Goal: Task Accomplishment & Management: Use online tool/utility

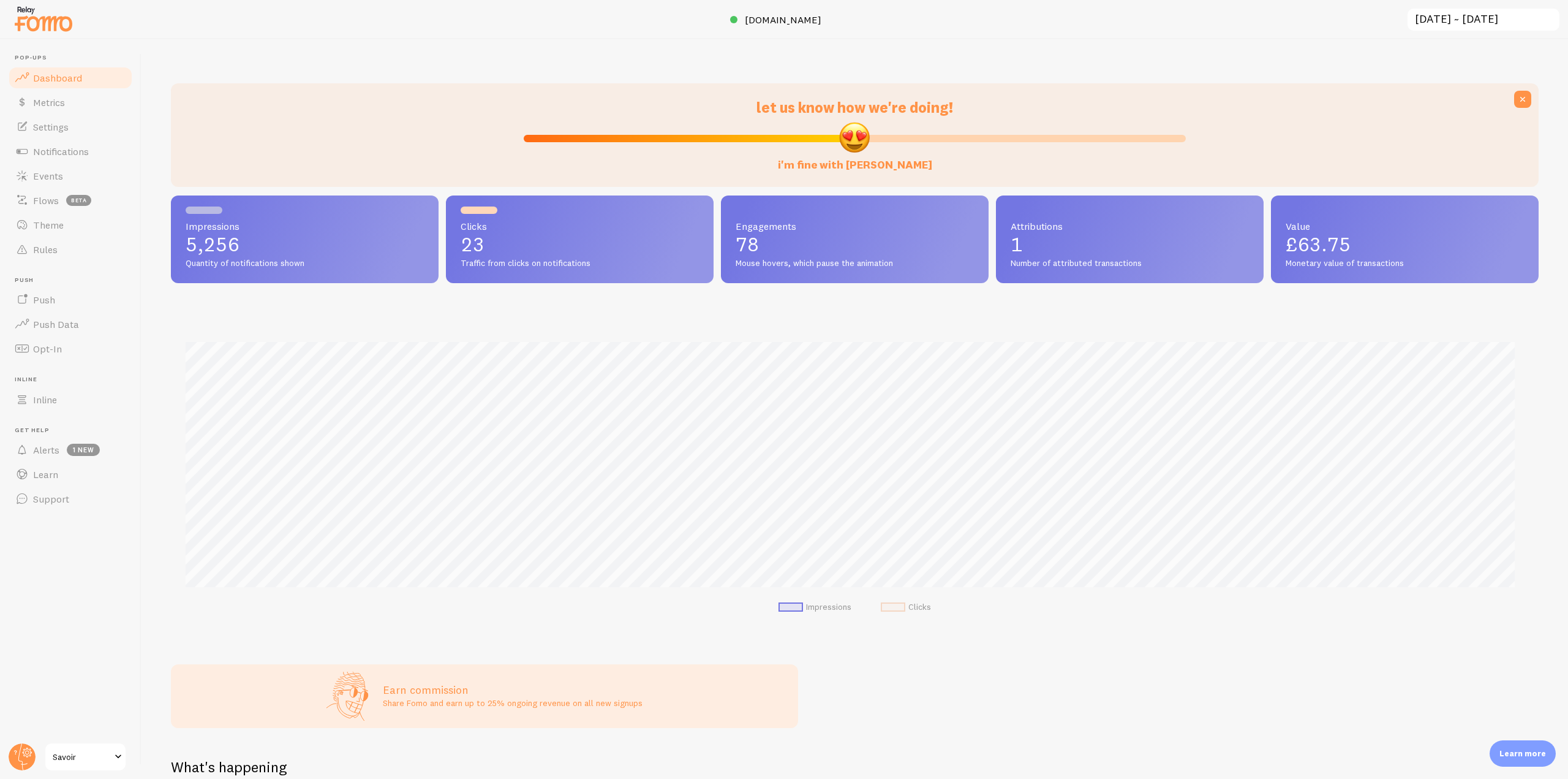
scroll to position [612613, 611251]
click at [64, 182] on link "Events" at bounding box center [70, 175] width 126 height 24
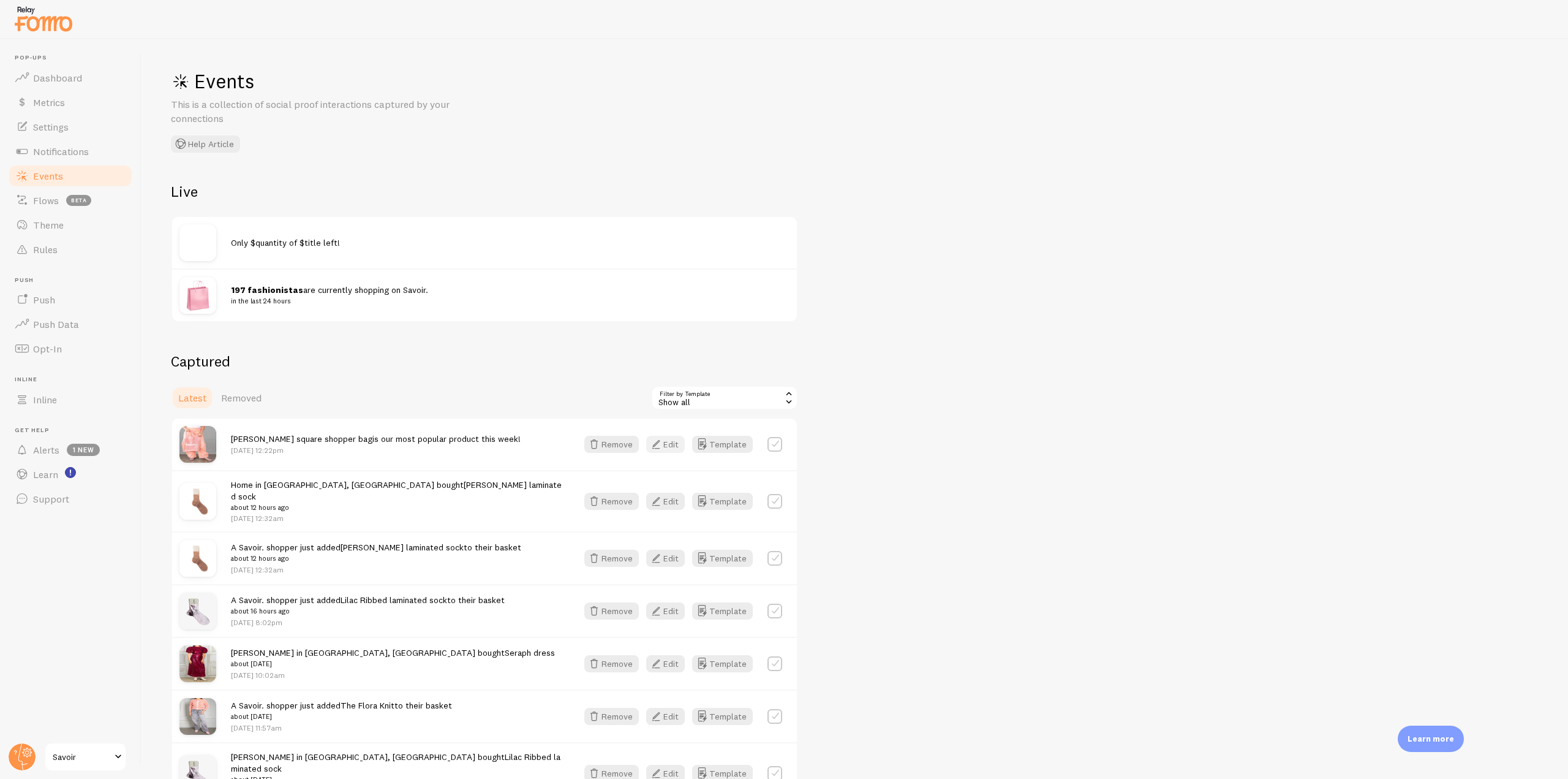
click at [682, 447] on button "Edit" at bounding box center [665, 444] width 39 height 17
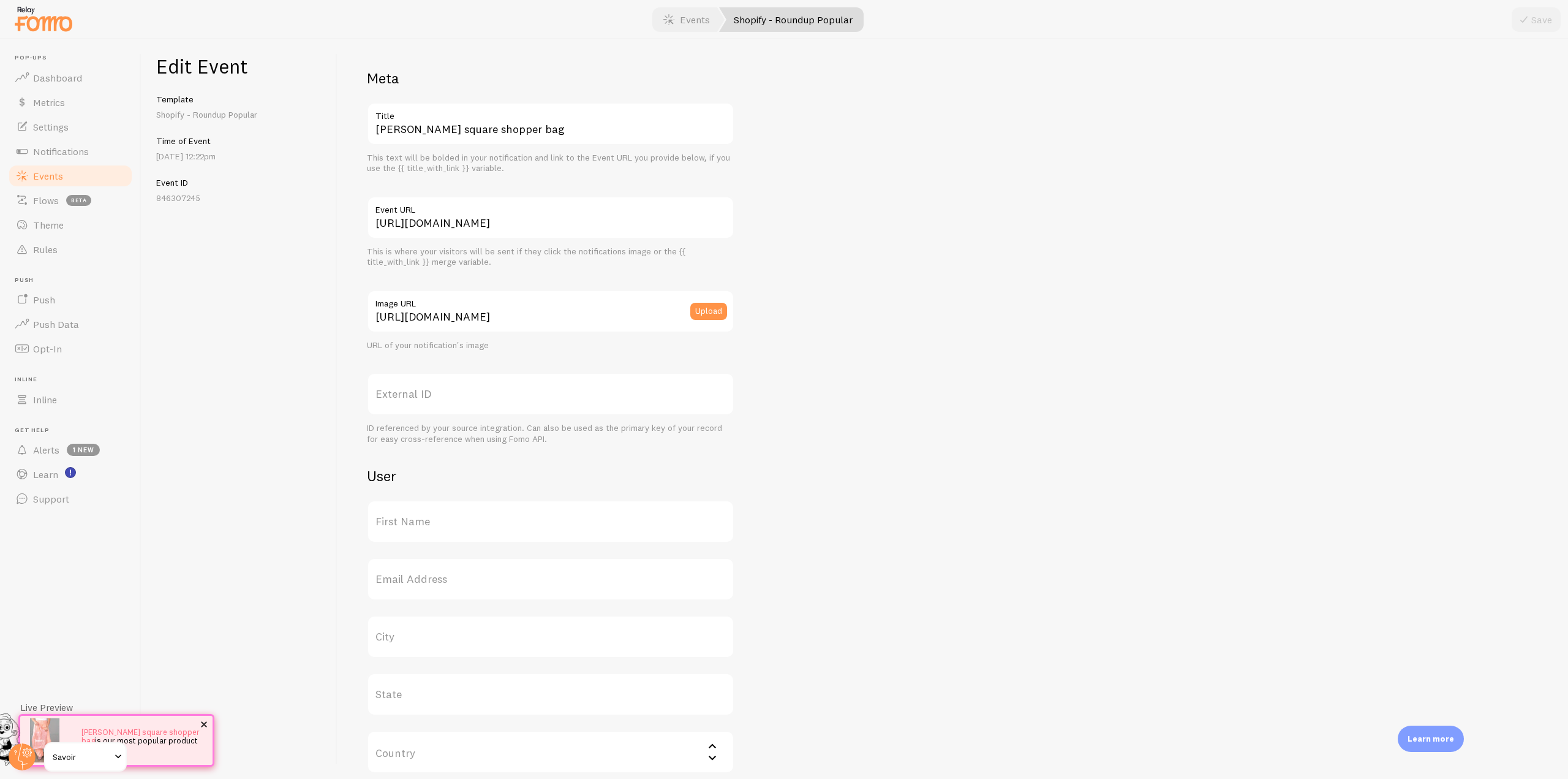
click at [140, 731] on link "[PERSON_NAME] square shopper bag" at bounding box center [140, 736] width 118 height 18
click at [484, 132] on input "[PERSON_NAME] square shopper bag" at bounding box center [550, 124] width 367 height 43
drag, startPoint x: 377, startPoint y: 227, endPoint x: 887, endPoint y: 227, distance: 510.0
click at [887, 227] on div "Meta [PERSON_NAME] square shopper bag Title This text will be bolded in your no…" at bounding box center [953, 503] width 1172 height 868
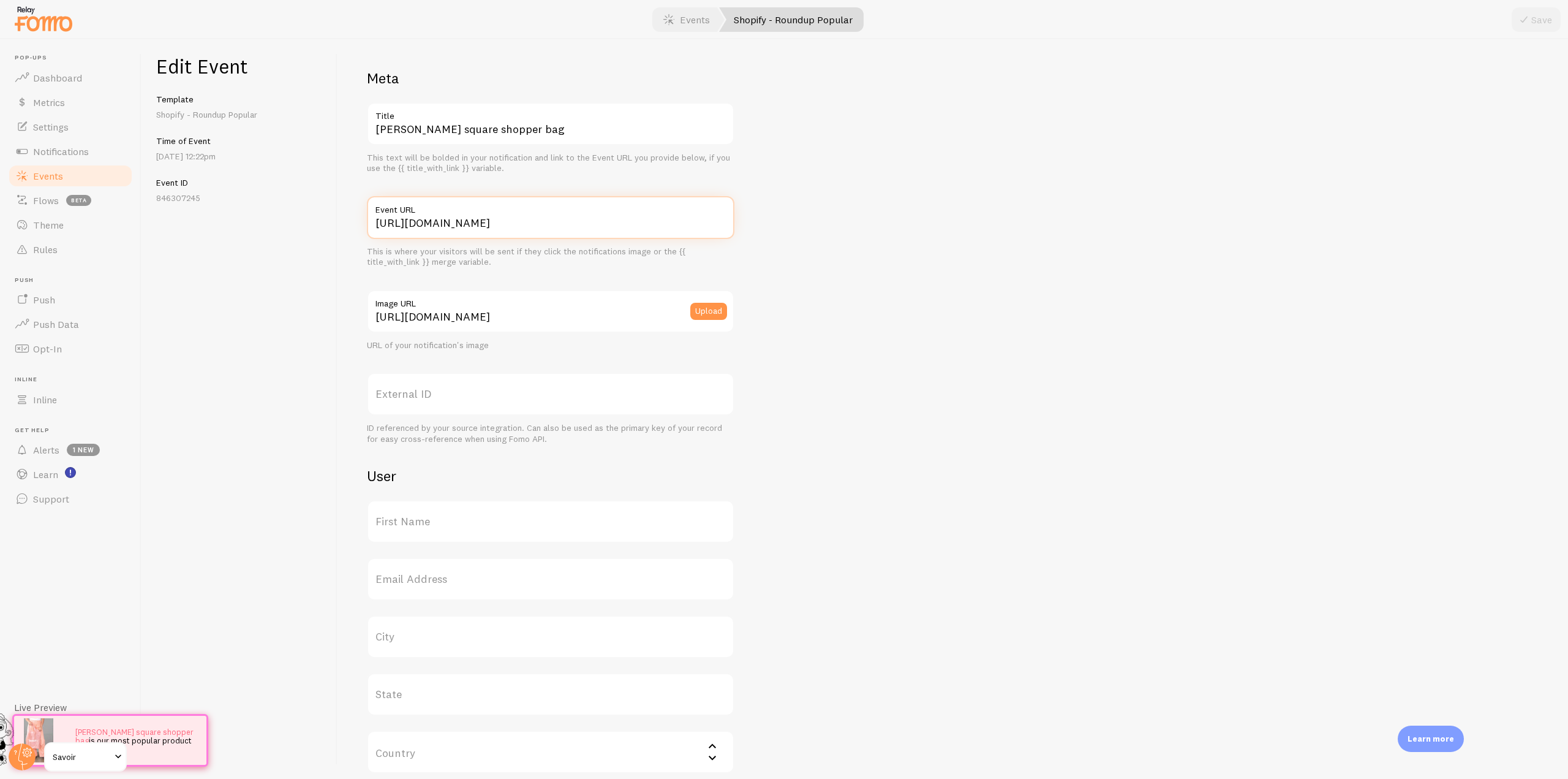
scroll to position [0, 0]
click at [83, 159] on link "Notifications" at bounding box center [70, 151] width 126 height 24
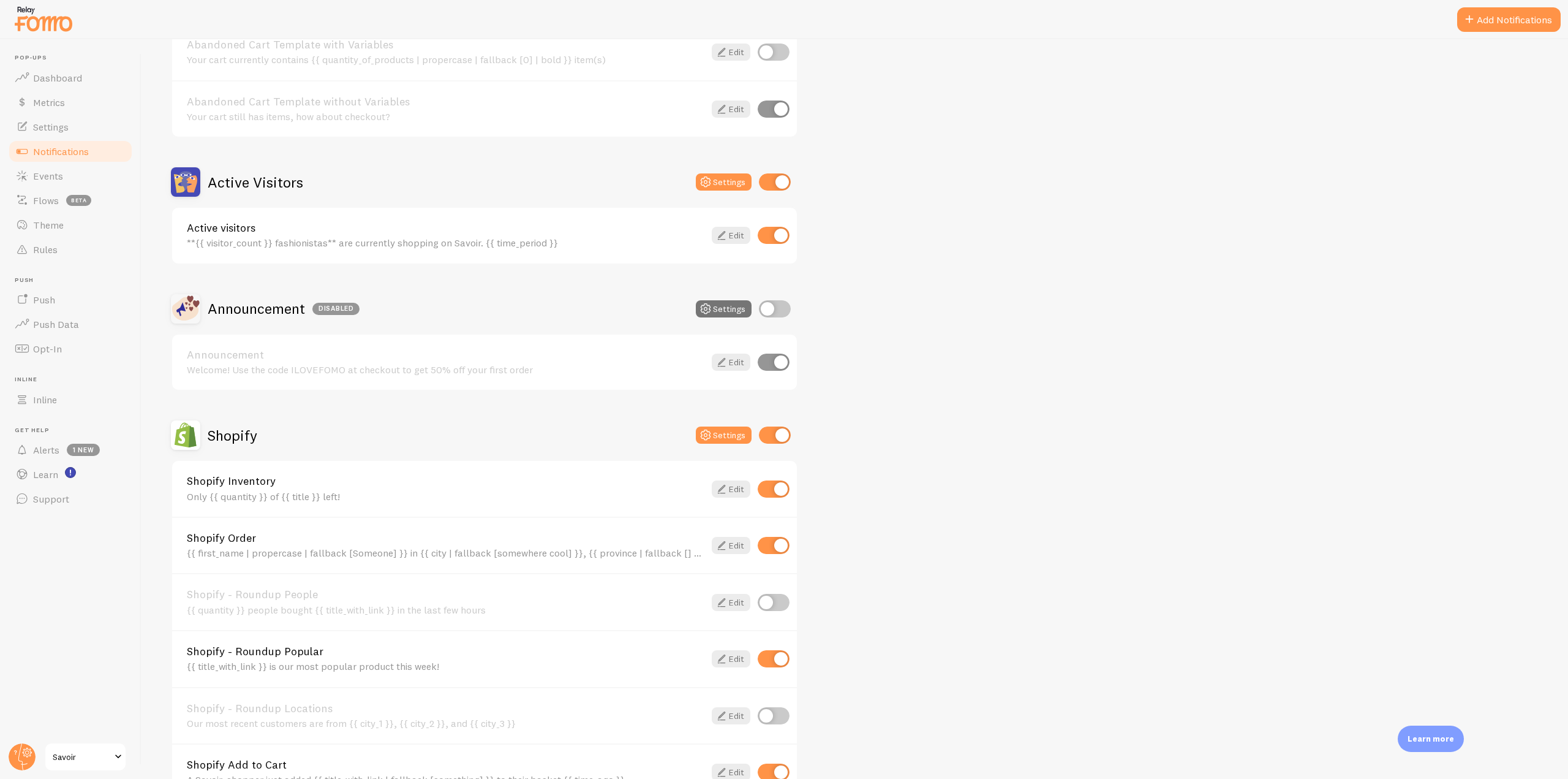
scroll to position [307, 0]
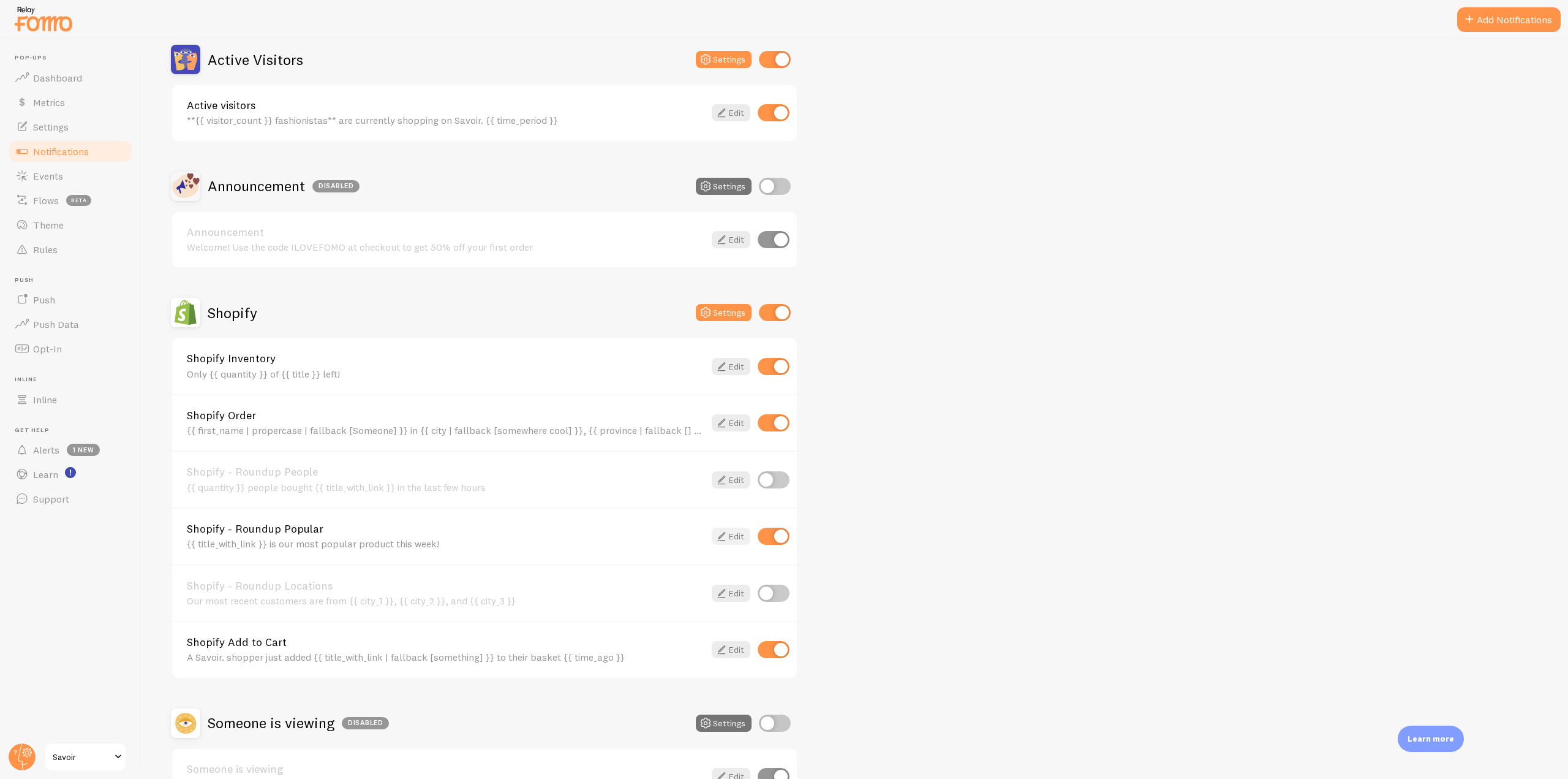
click at [733, 531] on link "Edit" at bounding box center [731, 536] width 39 height 17
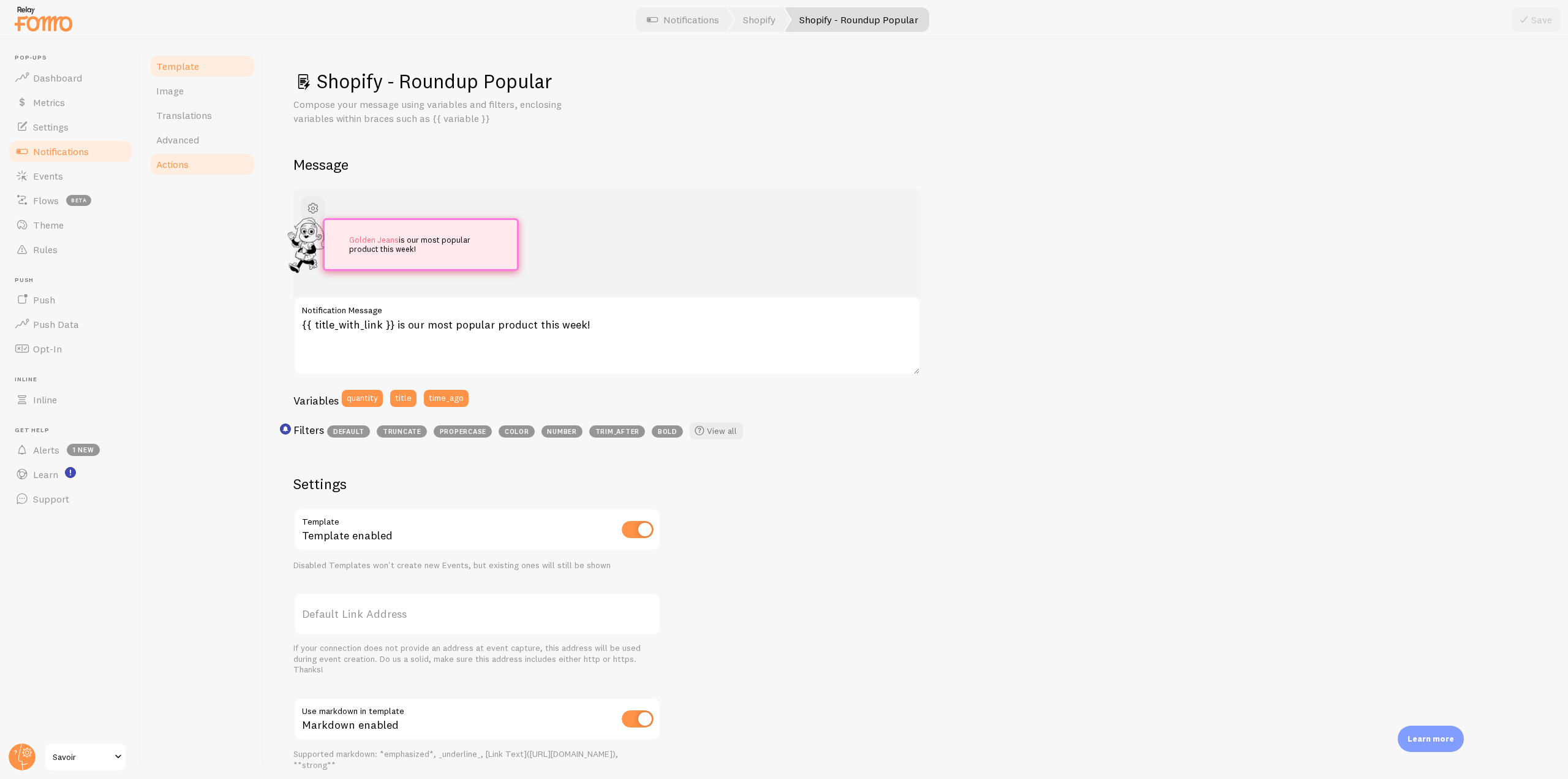
click at [180, 162] on span "Actions" at bounding box center [172, 164] width 32 height 13
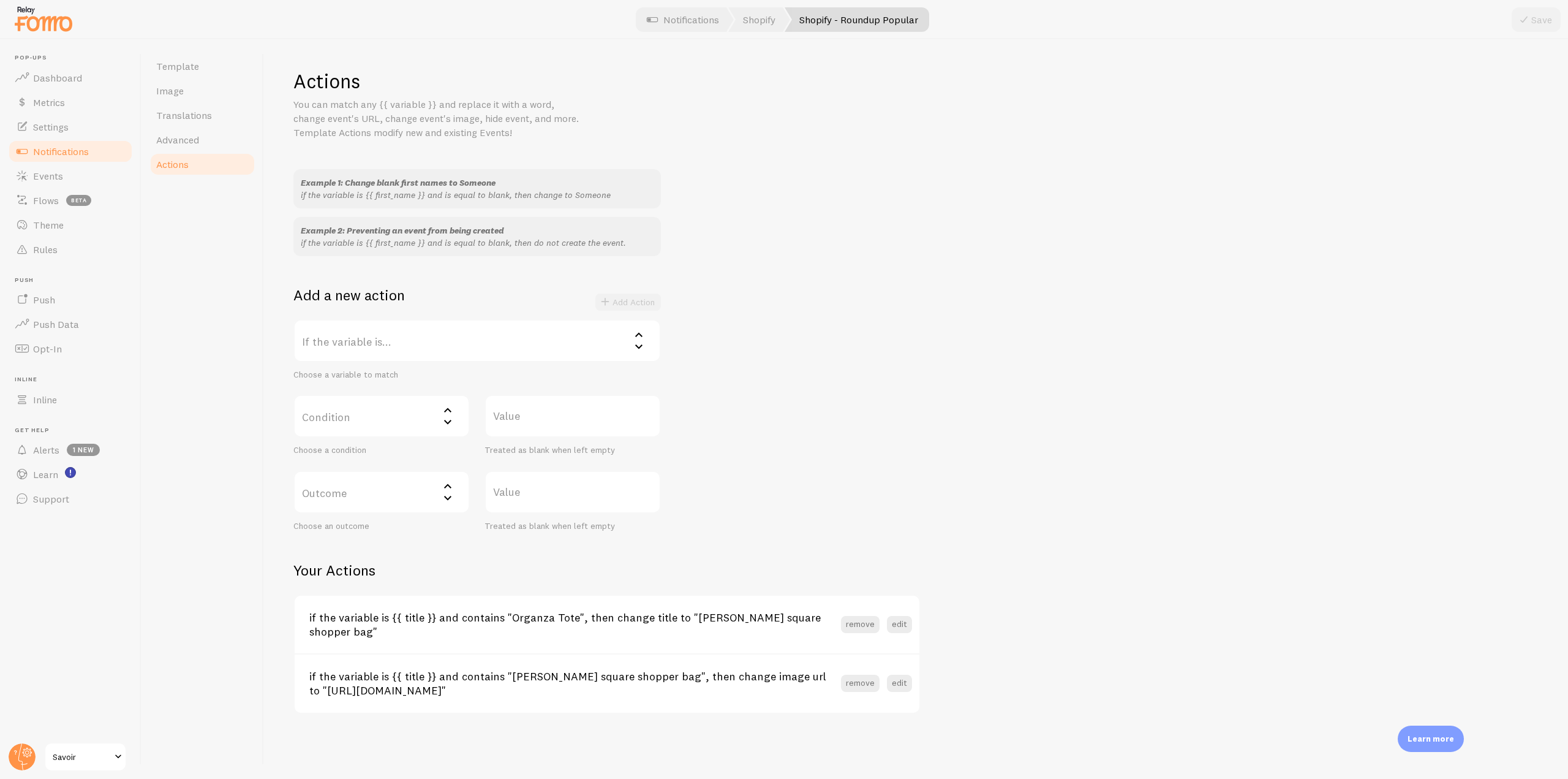
click at [69, 158] on link "Notifications" at bounding box center [70, 151] width 126 height 24
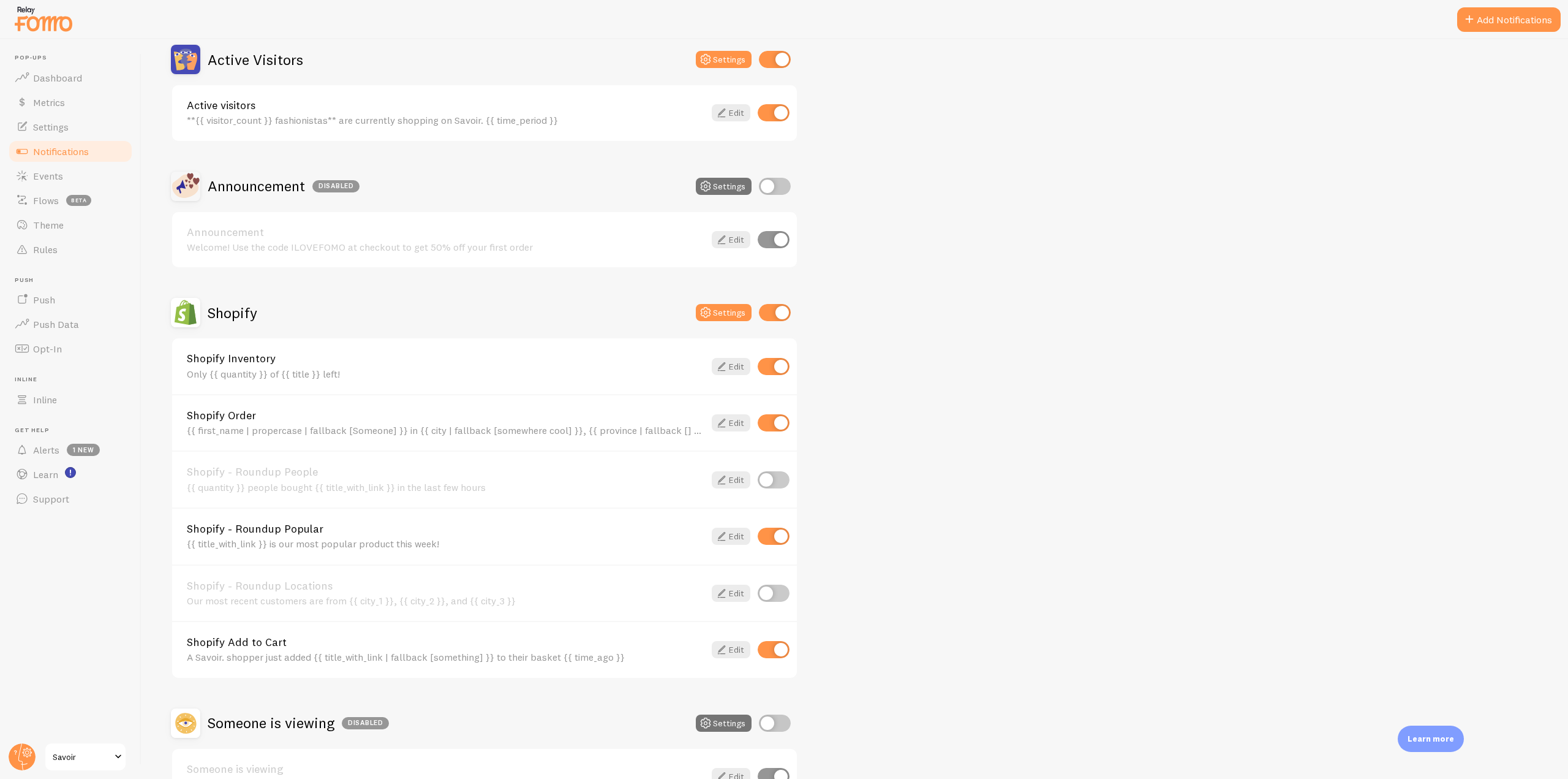
scroll to position [367, 0]
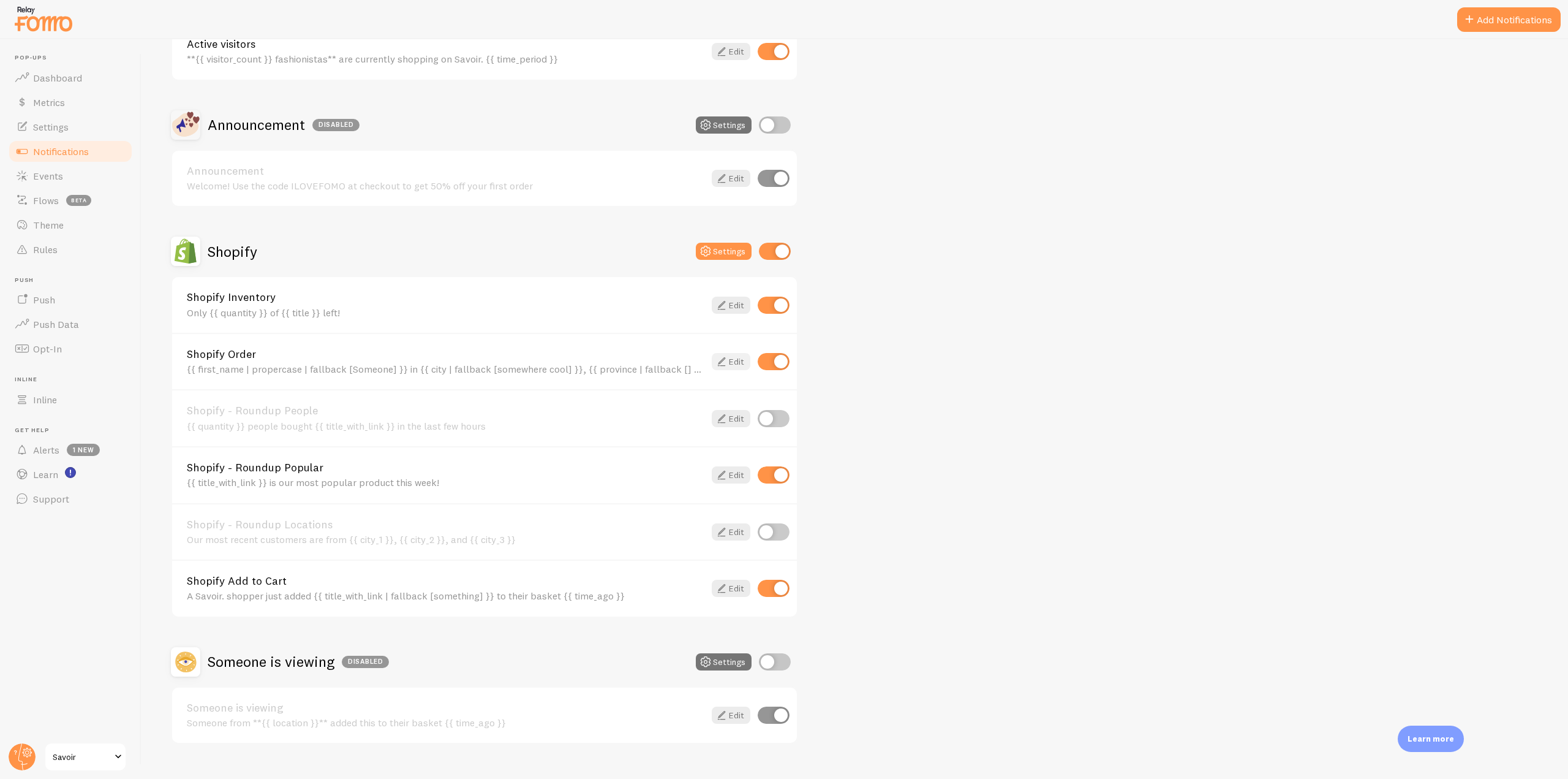
click at [724, 363] on icon at bounding box center [722, 361] width 14 height 14
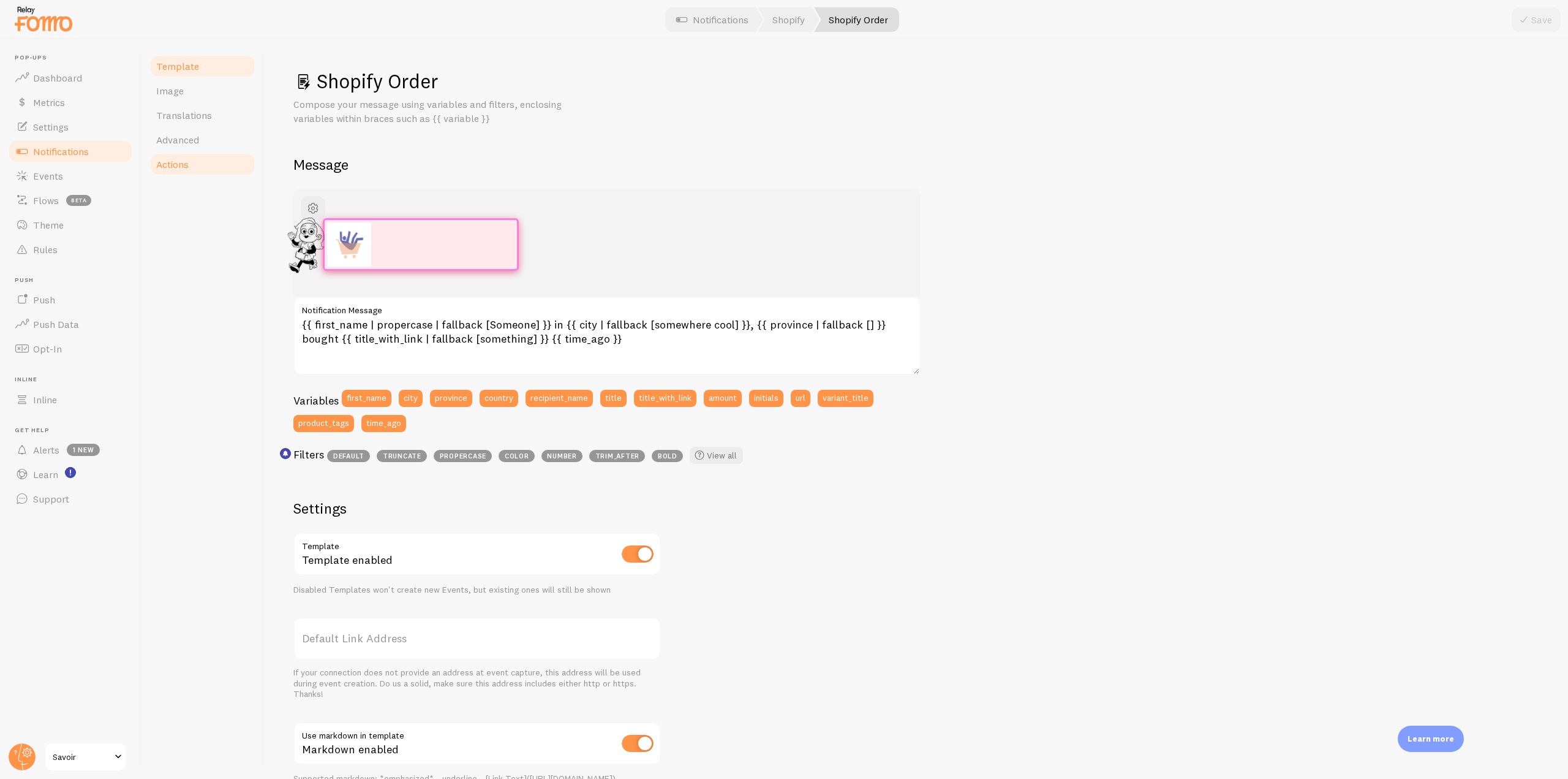
click at [188, 166] on span "Actions" at bounding box center [172, 164] width 32 height 13
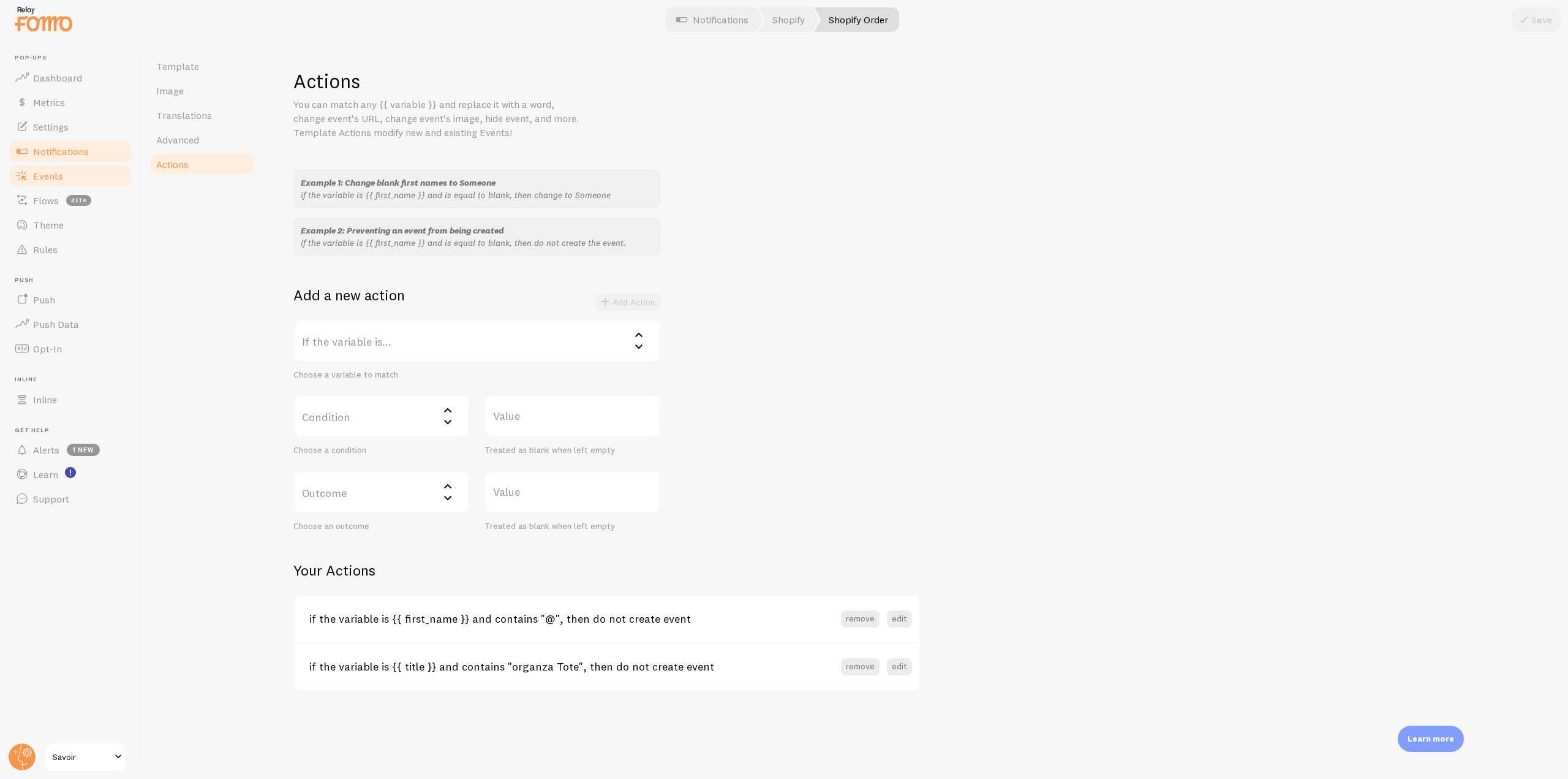
click at [60, 181] on span "Events" at bounding box center [48, 176] width 30 height 13
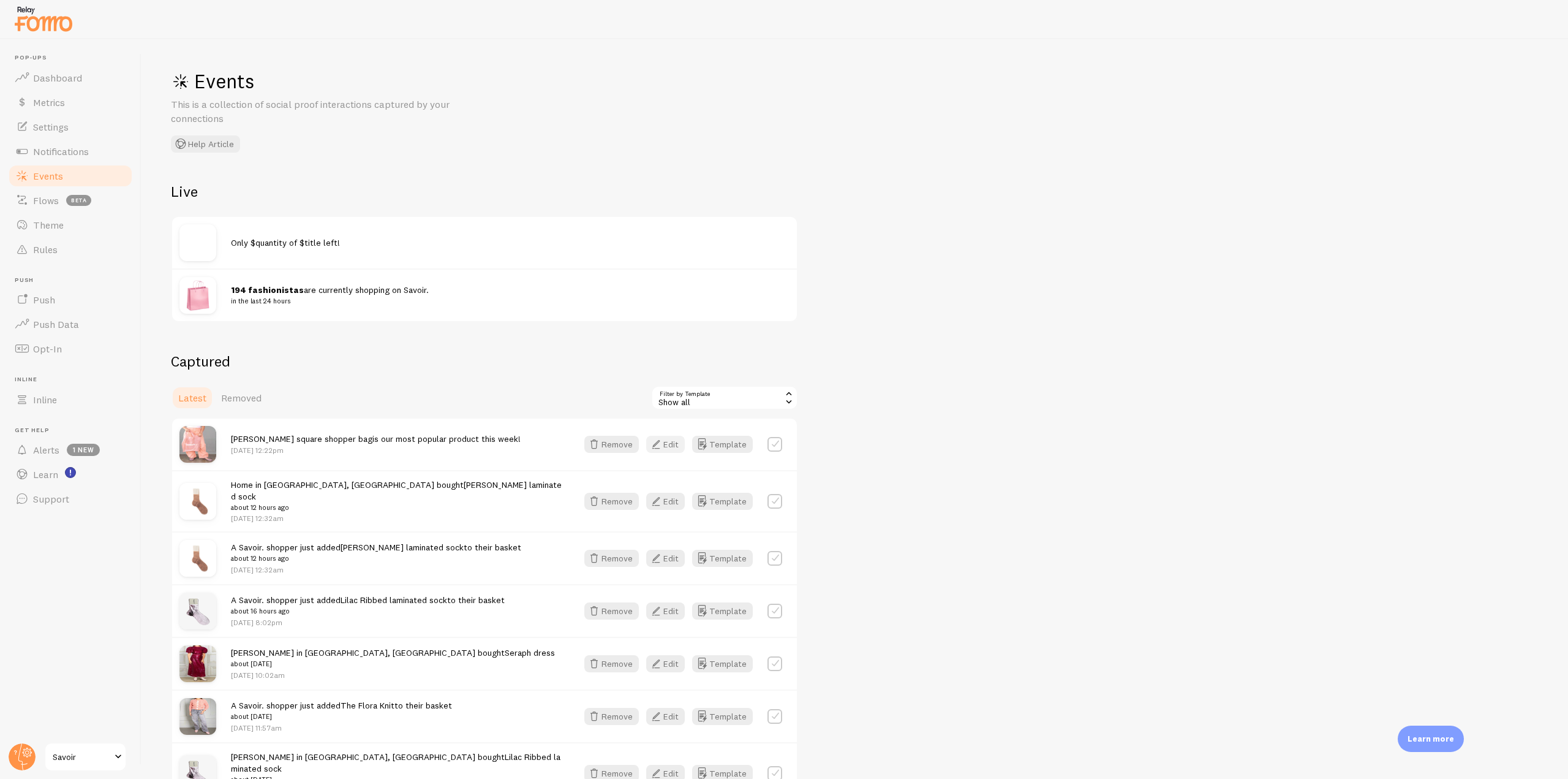
click at [665, 441] on button "Edit" at bounding box center [665, 444] width 39 height 17
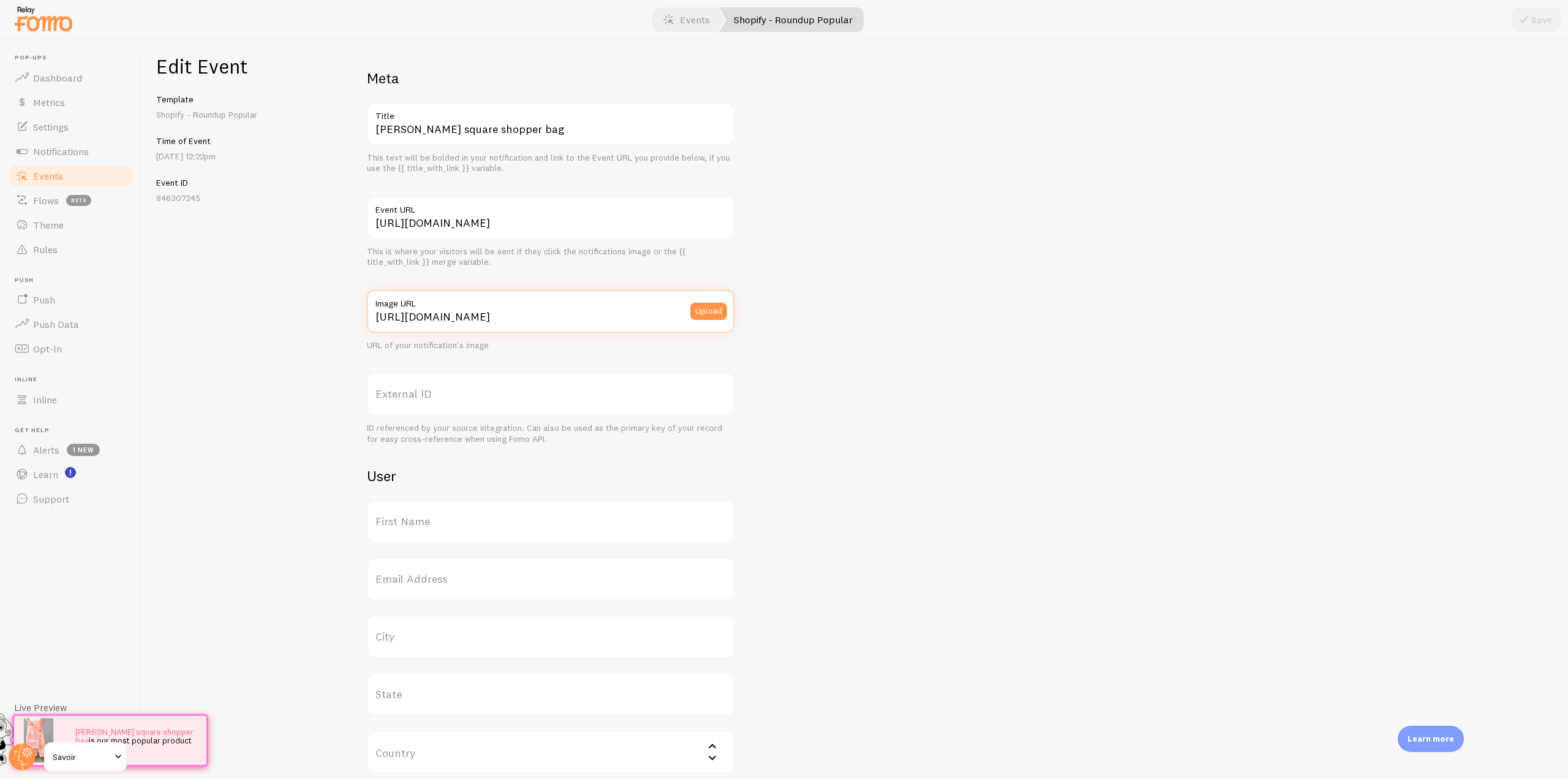
scroll to position [0, 161]
drag, startPoint x: 374, startPoint y: 318, endPoint x: 934, endPoint y: 329, distance: 560.1
click at [934, 329] on div "Meta [PERSON_NAME] square shopper bag Title This text will be bolded in your no…" at bounding box center [953, 503] width 1172 height 868
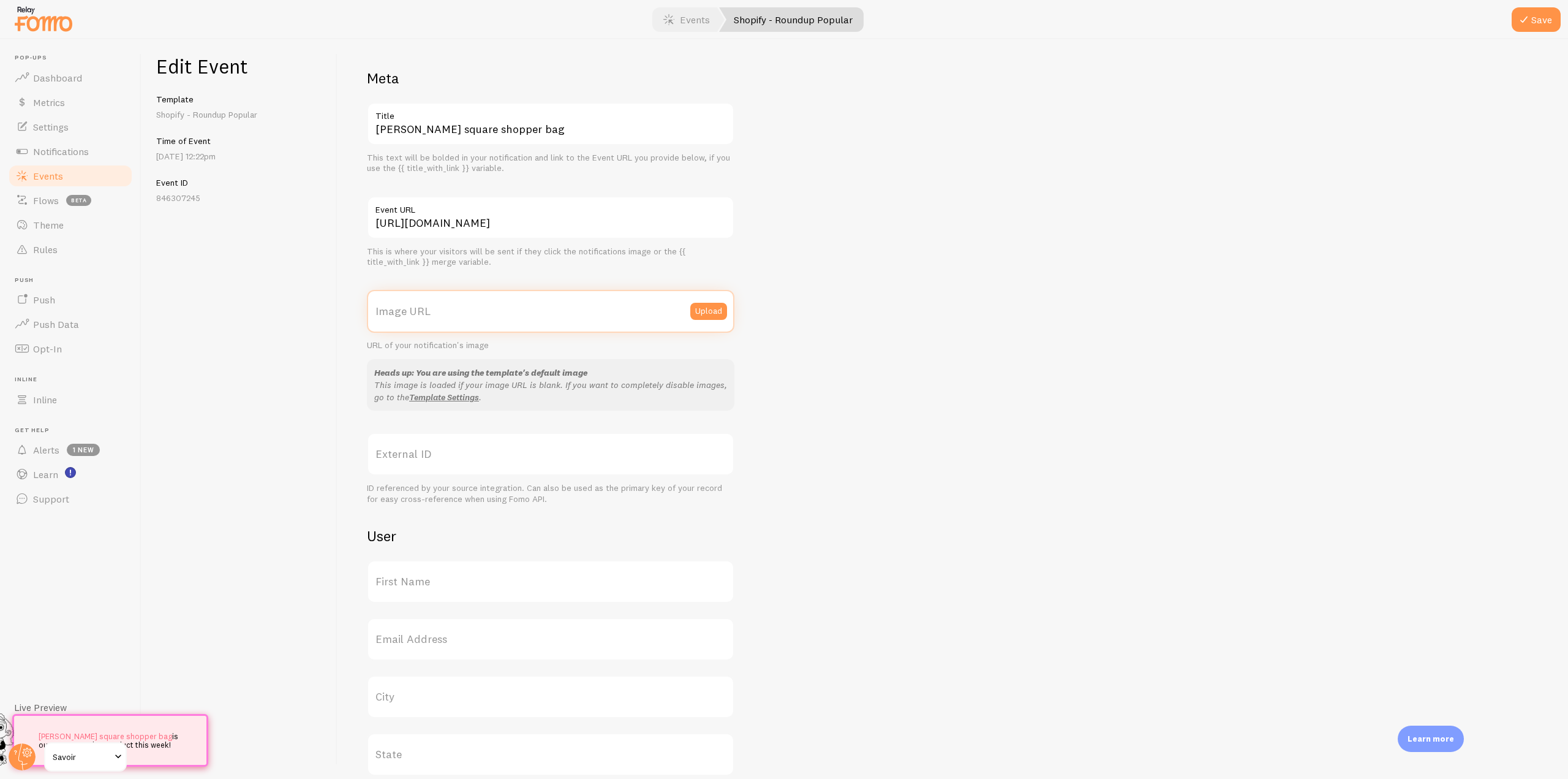
scroll to position [0, 136]
paste input "[URL][DOMAIN_NAME]"
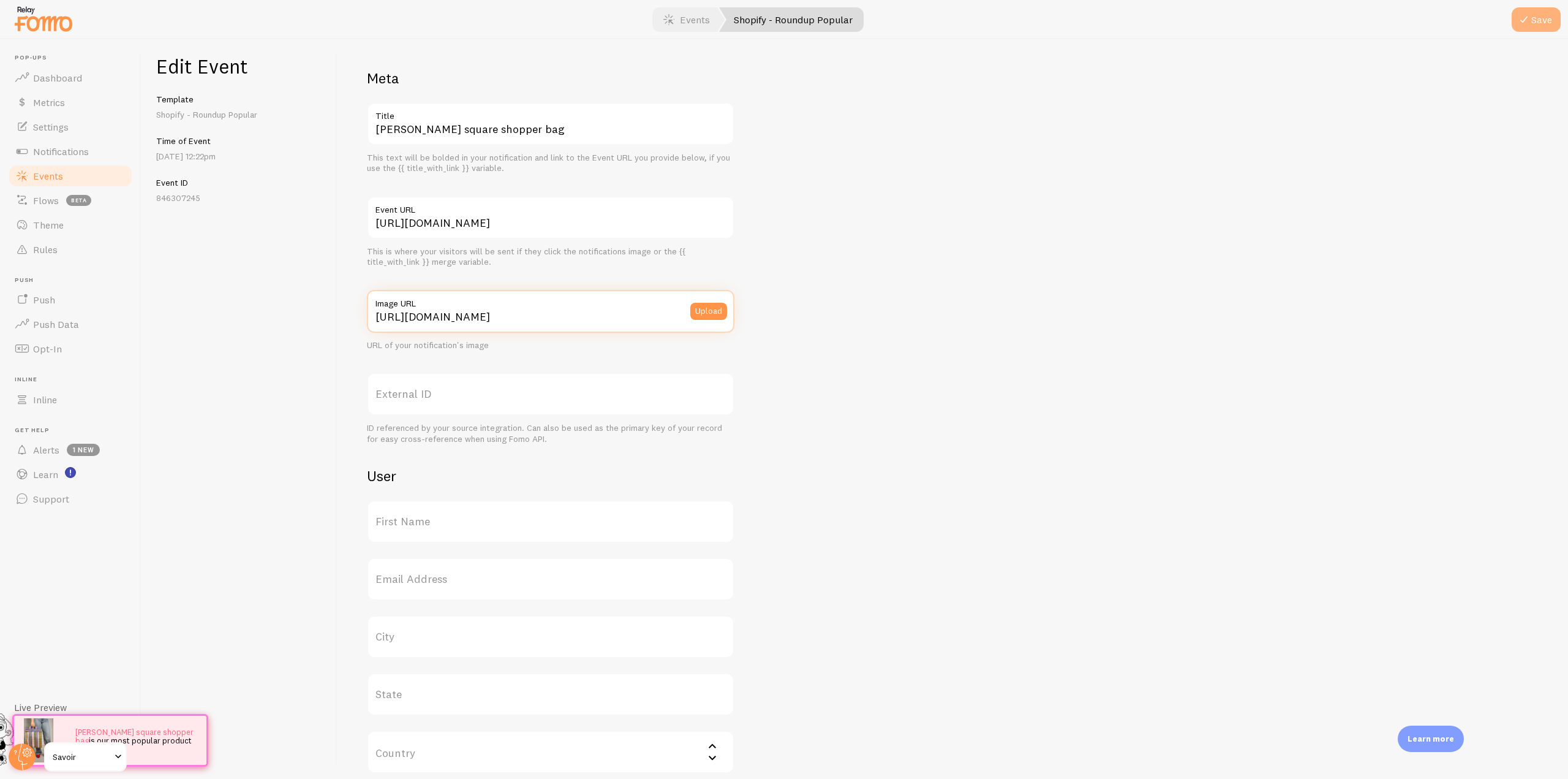
type input "[URL][DOMAIN_NAME]"
click at [1521, 12] on button "Save" at bounding box center [1536, 19] width 49 height 24
click at [78, 186] on link "Events" at bounding box center [70, 175] width 126 height 24
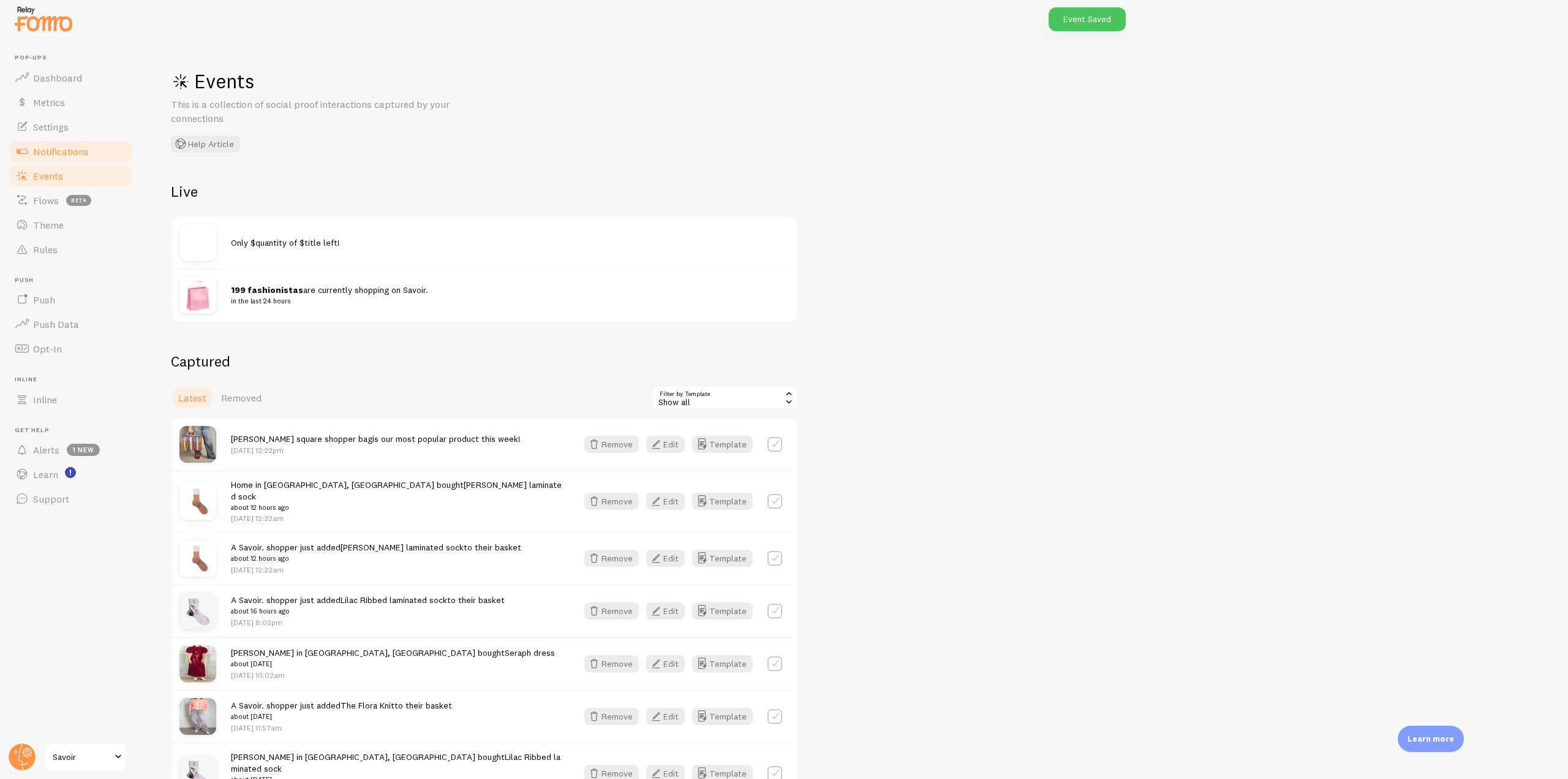
click at [103, 155] on link "Notifications" at bounding box center [70, 151] width 126 height 24
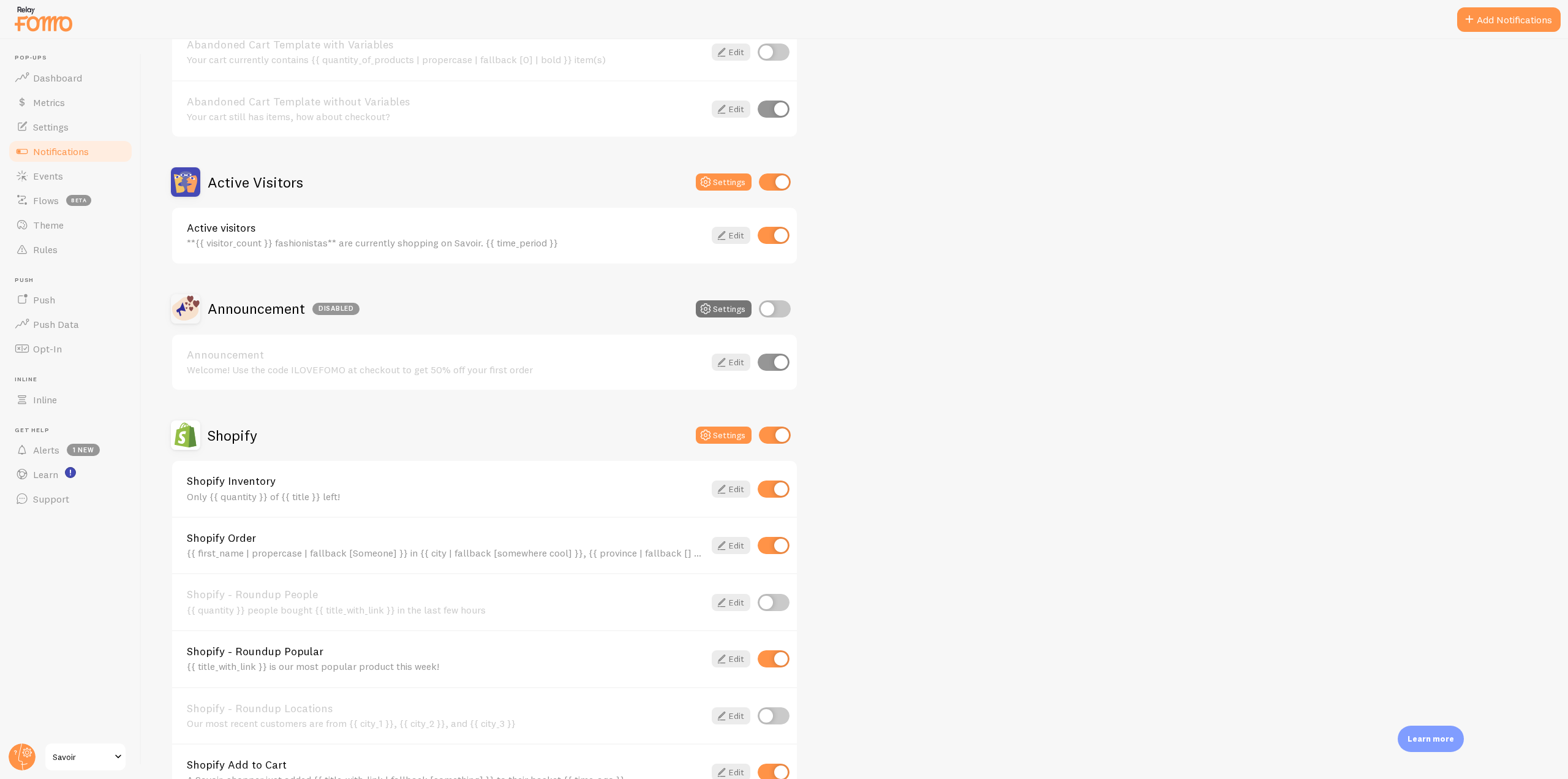
scroll to position [246, 0]
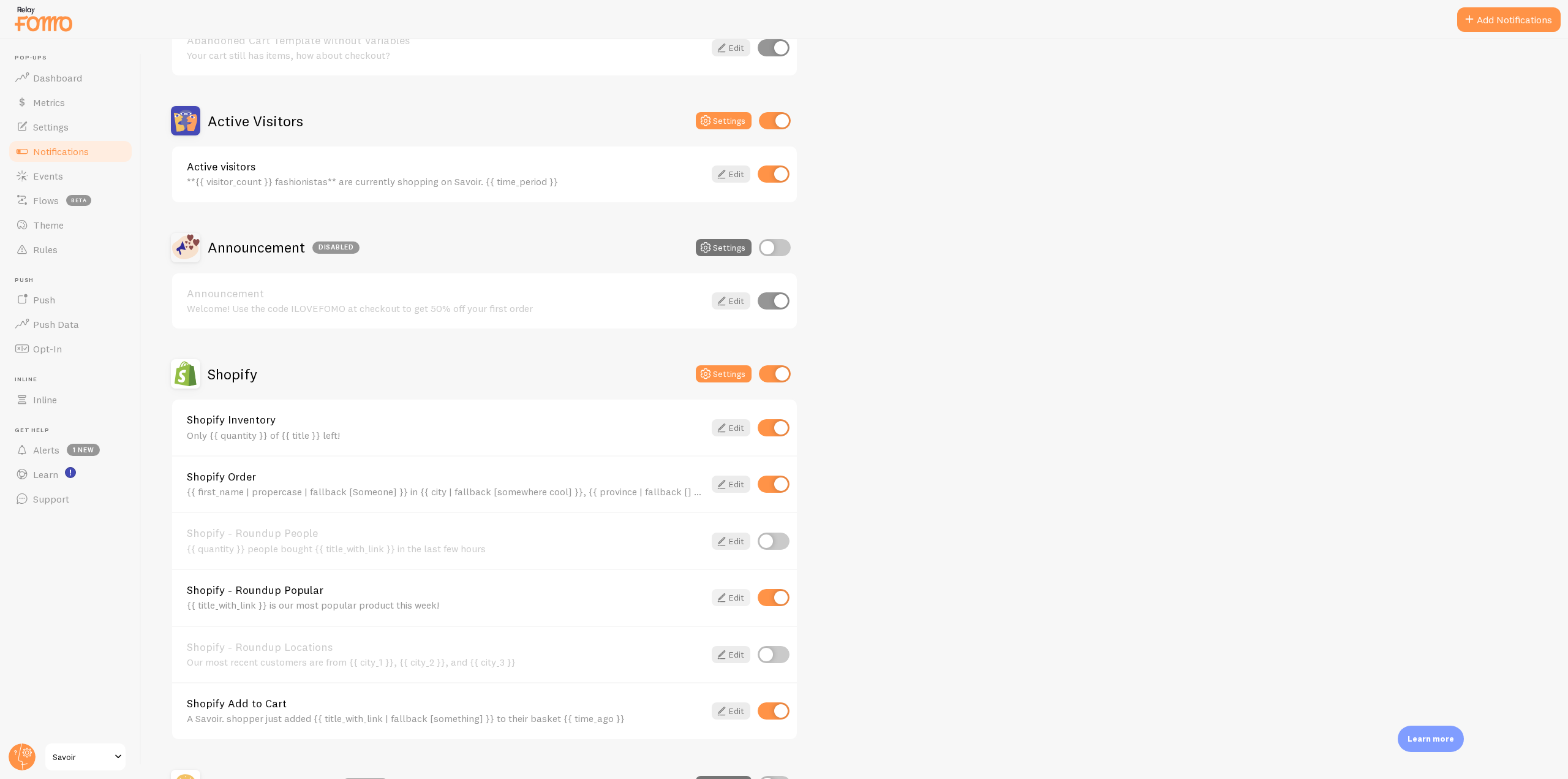
click at [738, 600] on link "Edit" at bounding box center [731, 598] width 39 height 17
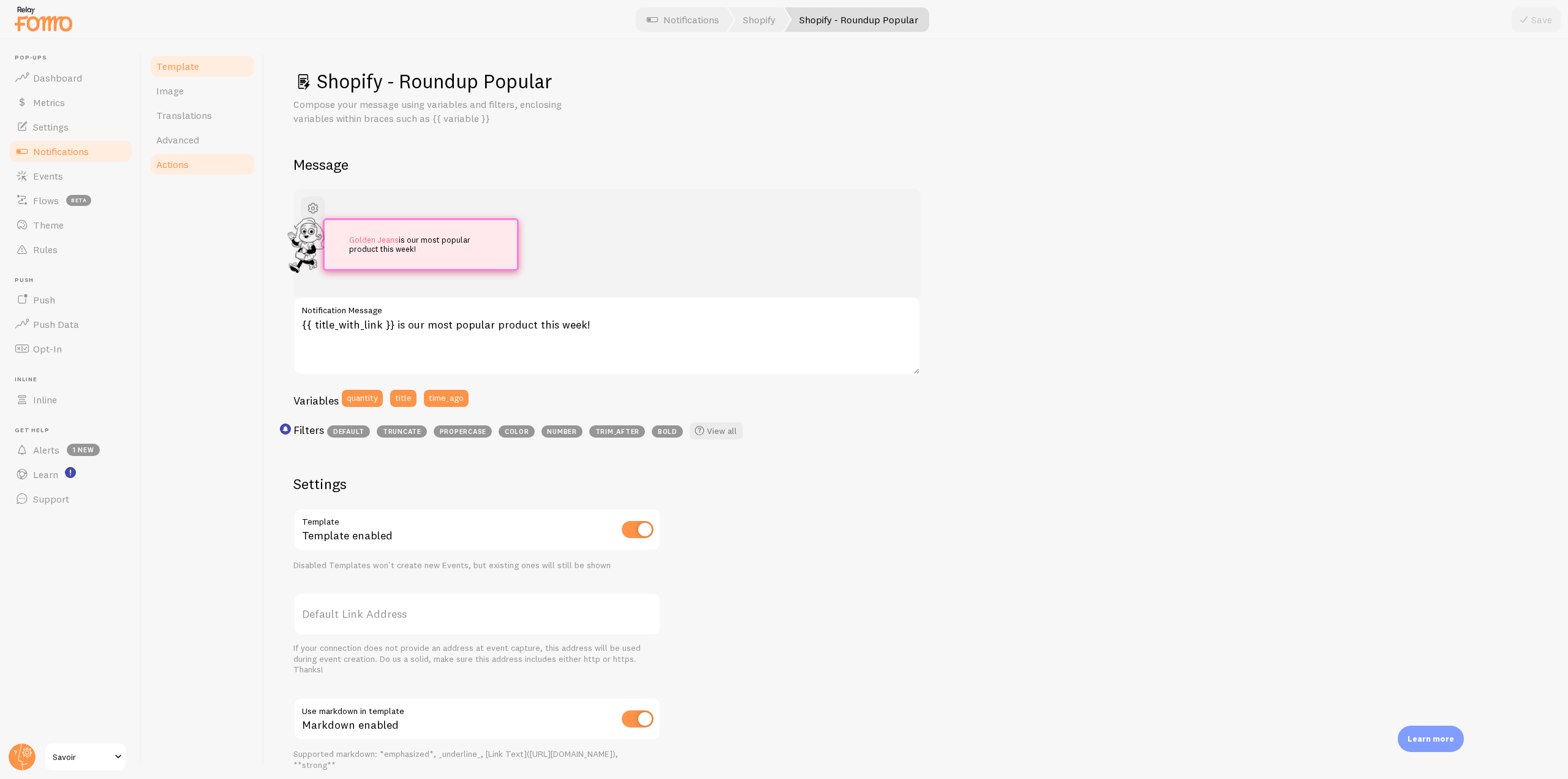
click at [205, 165] on link "Actions" at bounding box center [202, 163] width 107 height 24
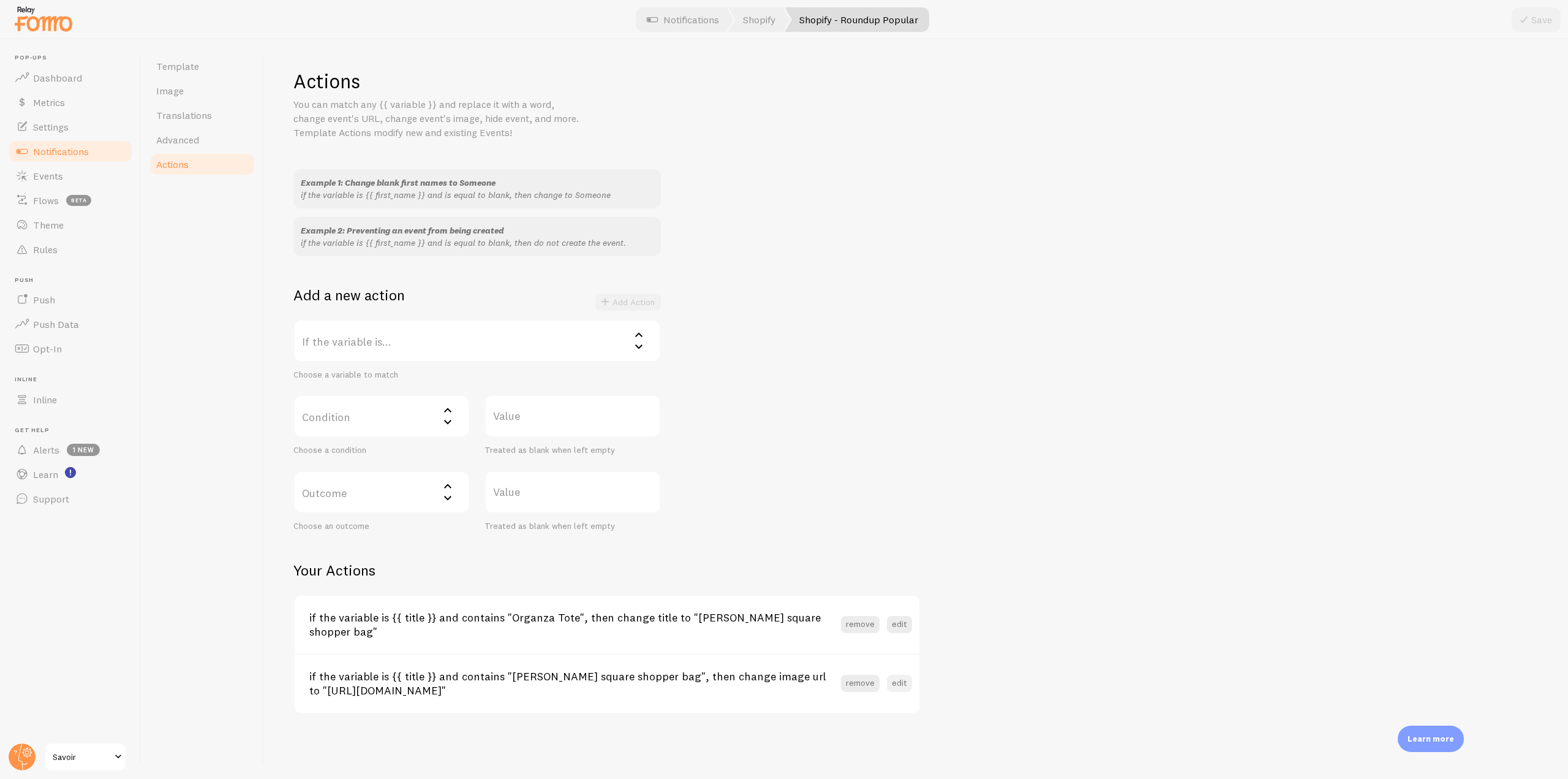
click at [900, 675] on button "edit" at bounding box center [899, 683] width 25 height 17
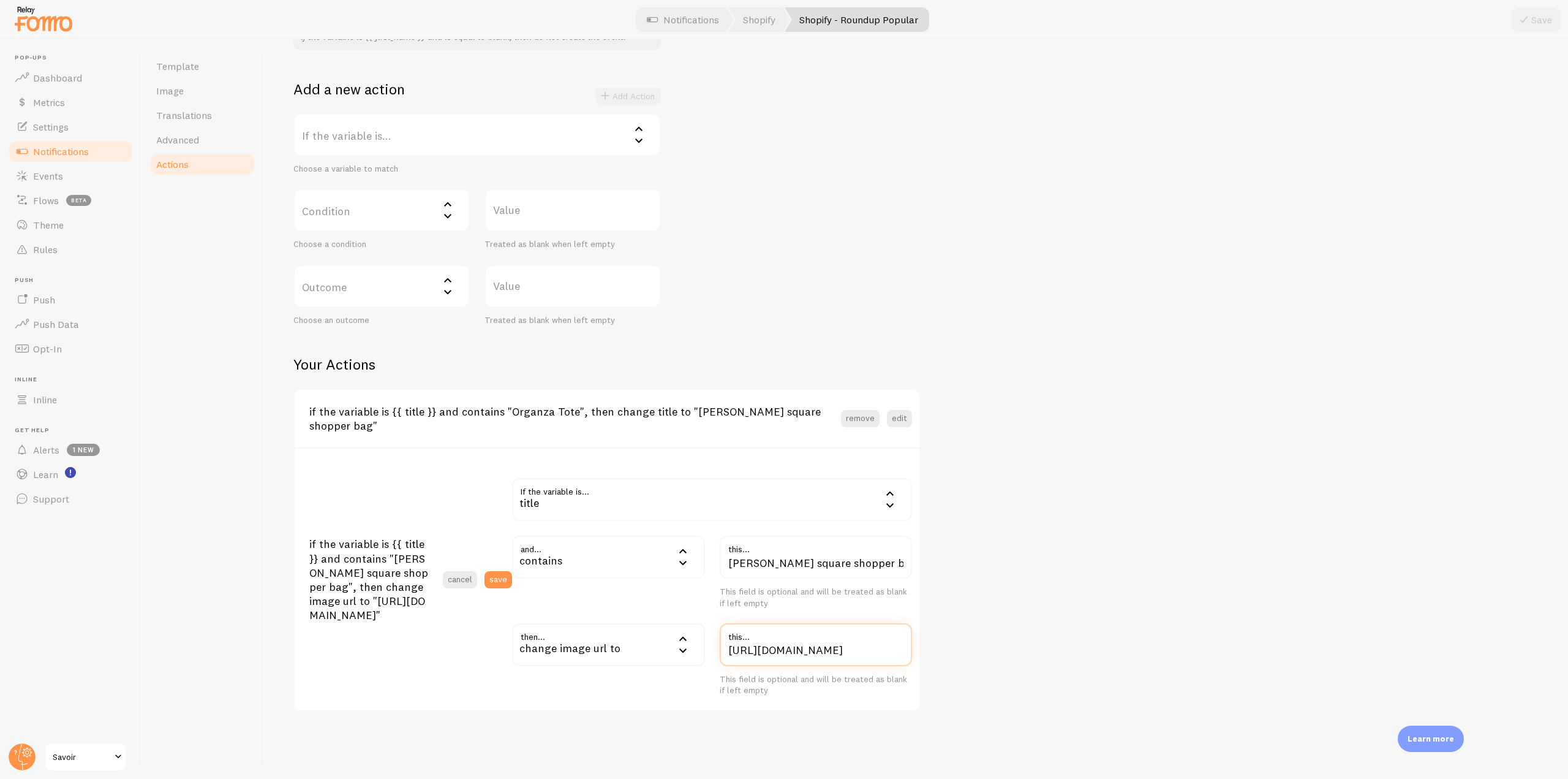
scroll to position [0, 314]
drag, startPoint x: 729, startPoint y: 637, endPoint x: 1065, endPoint y: 642, distance: 336.0
click at [1065, 642] on div "Actions You can match any {{ variable }} and replace it with a word, change eve…" at bounding box center [916, 287] width 1245 height 849
paste input "[URL][DOMAIN_NAME]"
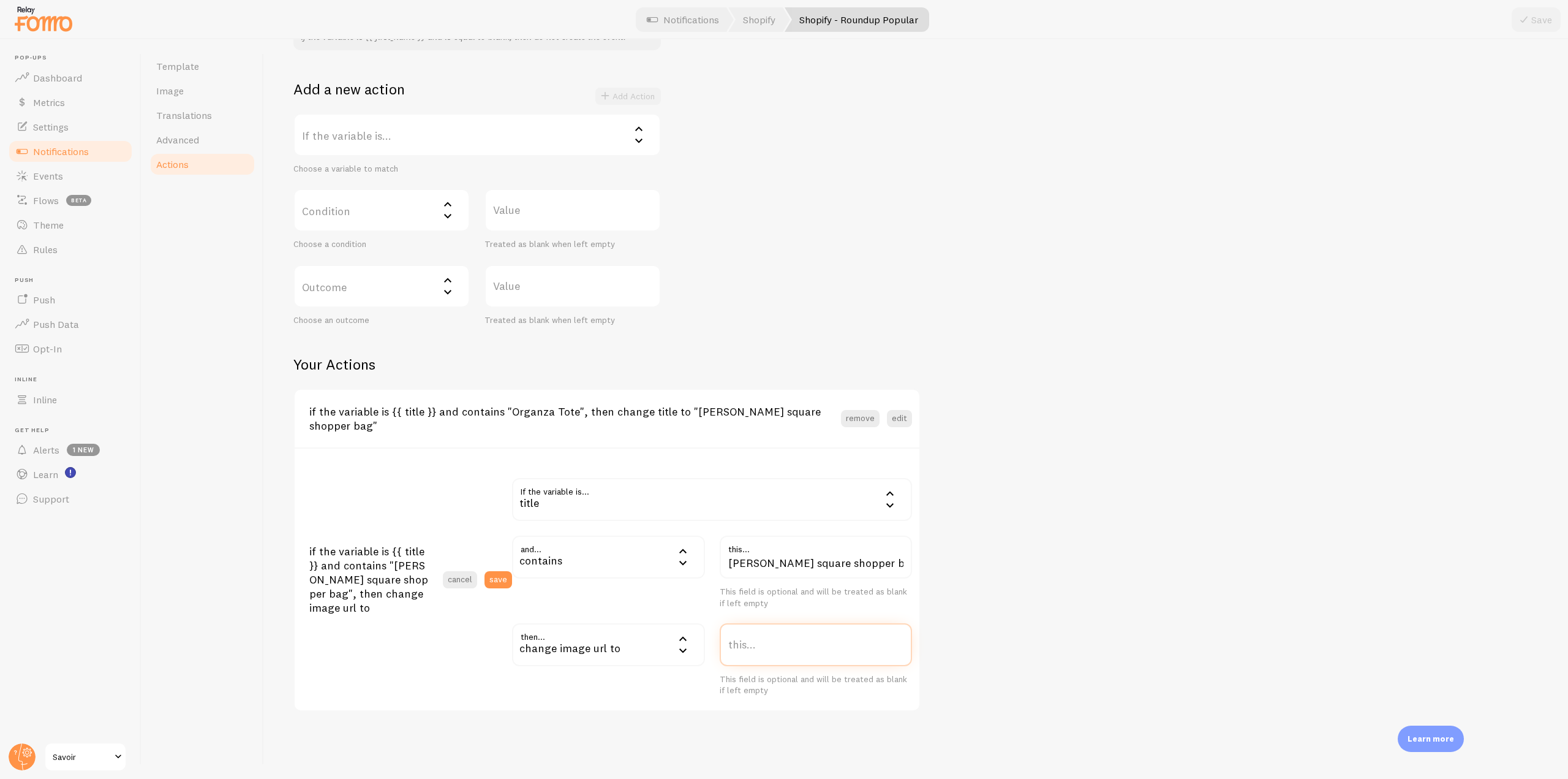
type input "[URL][DOMAIN_NAME]"
click at [510, 568] on div "and... contains contains equals not equal contains does not contain less than (…" at bounding box center [609, 571] width 208 height 73
click at [497, 571] on button "save" at bounding box center [498, 580] width 28 height 17
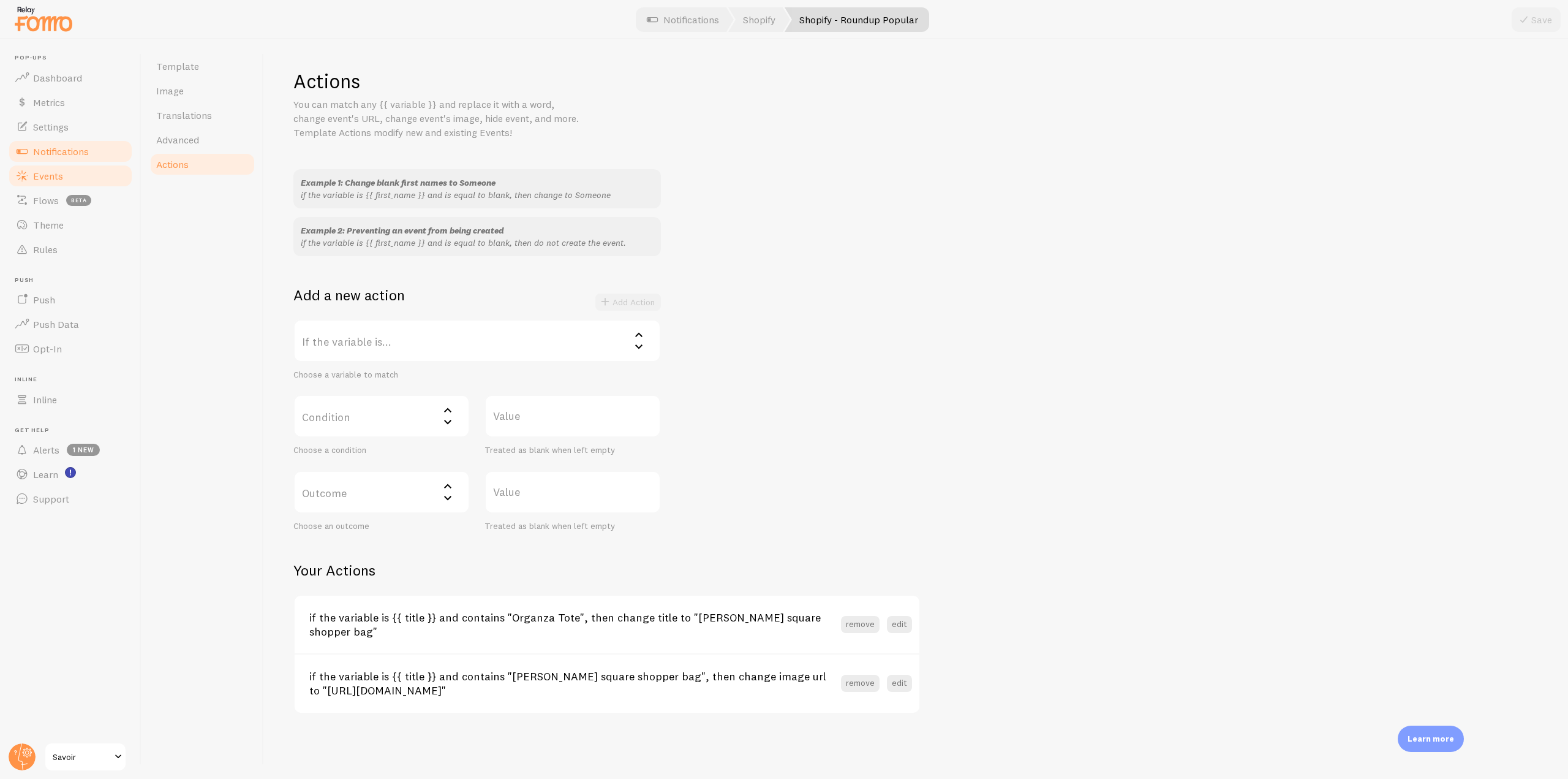
click at [83, 178] on link "Events" at bounding box center [70, 175] width 126 height 24
